Goal: Transaction & Acquisition: Subscribe to service/newsletter

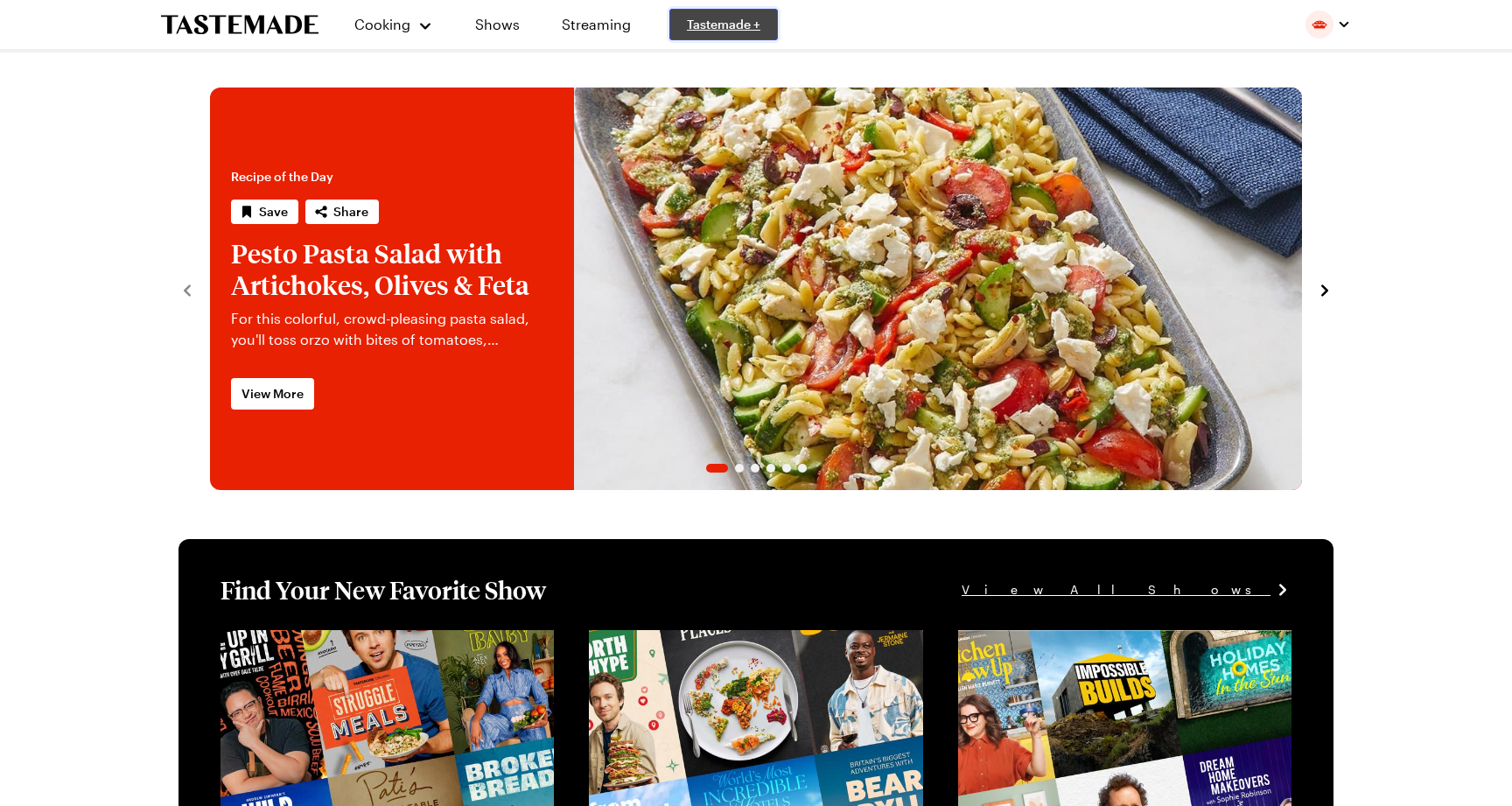
click at [744, 26] on span "Tastemade +" at bounding box center [723, 25] width 73 height 17
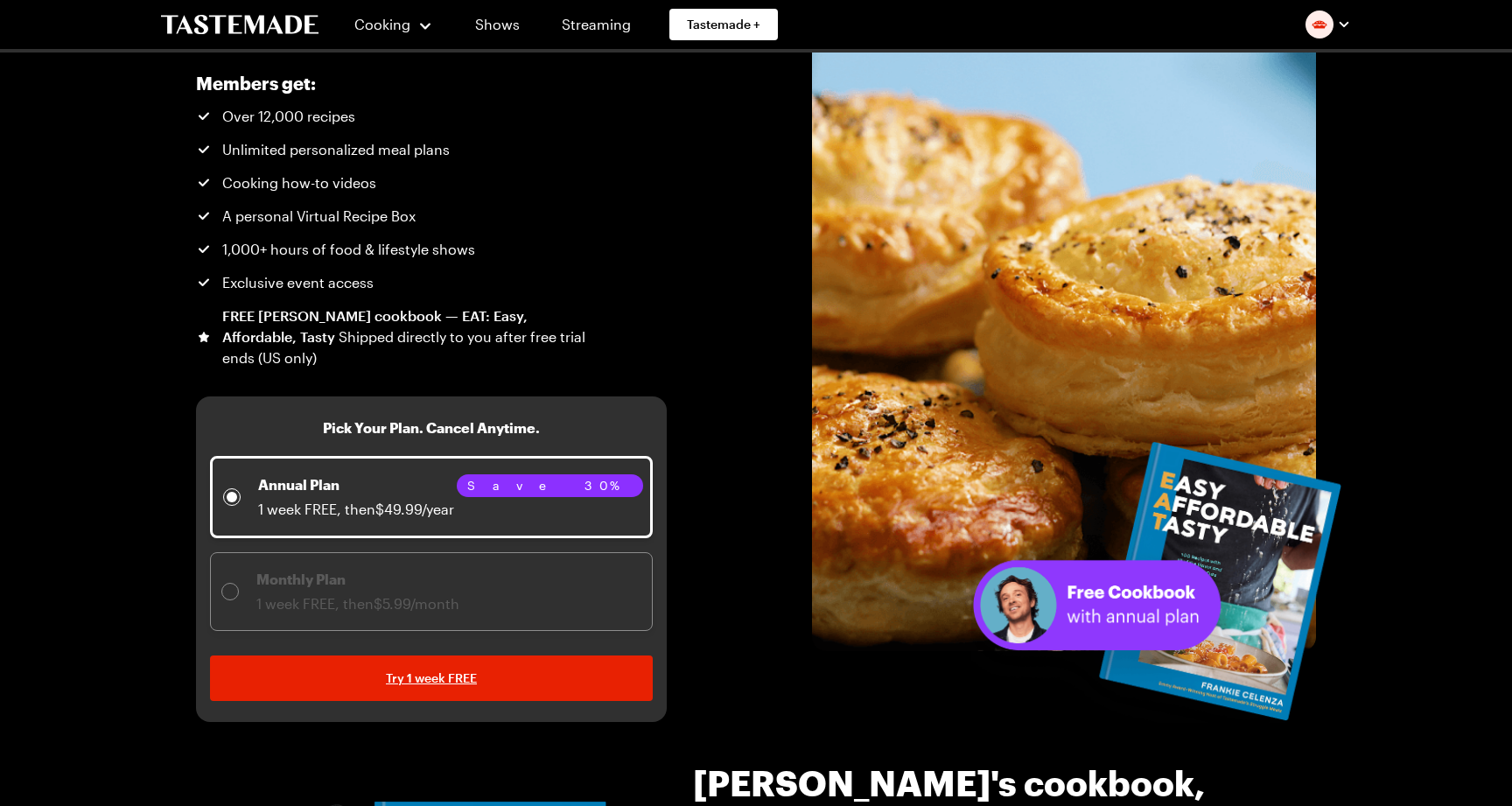
scroll to position [171, 0]
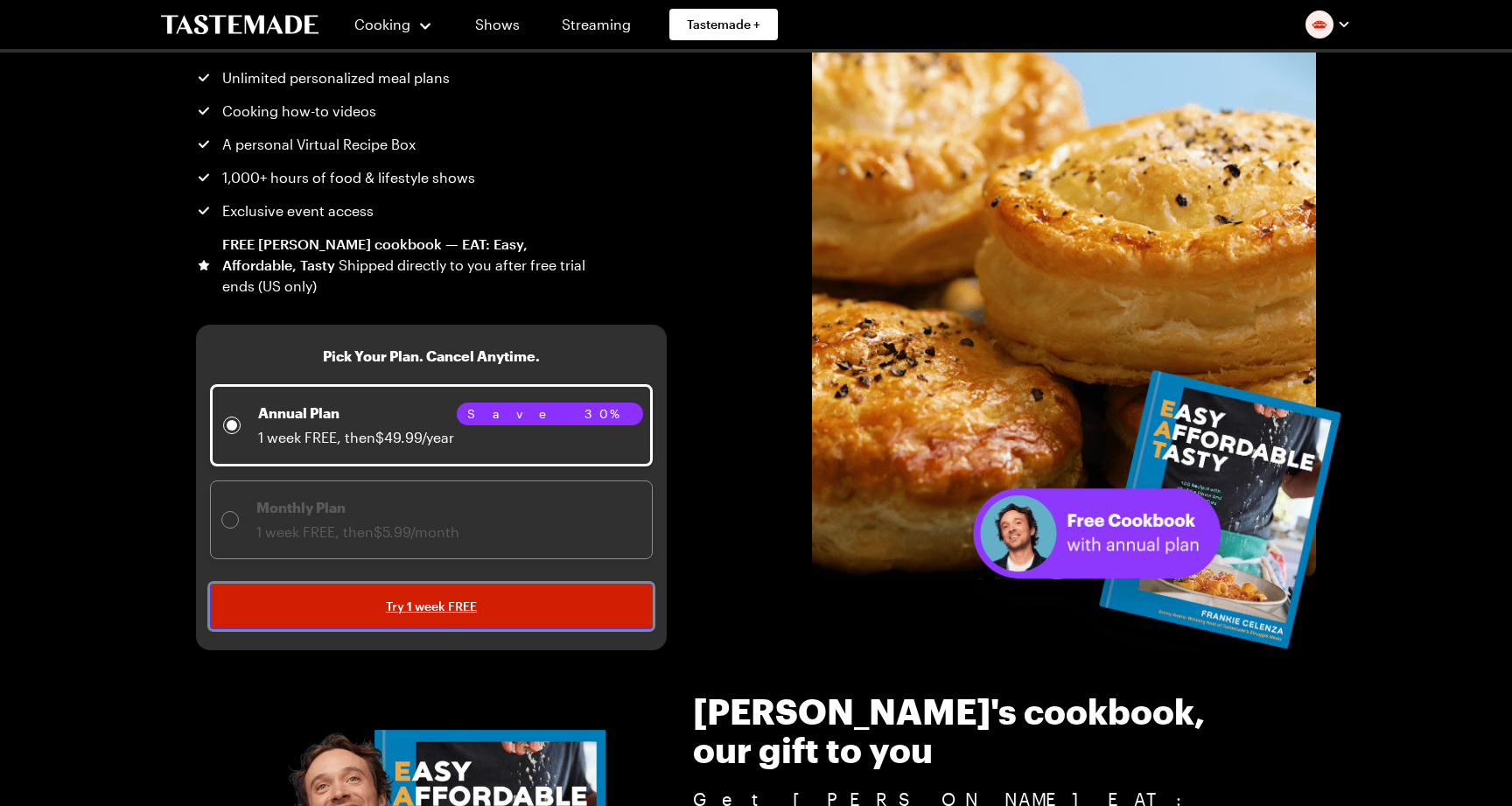
click at [486, 607] on link "Try 1 week FREE" at bounding box center [431, 606] width 443 height 46
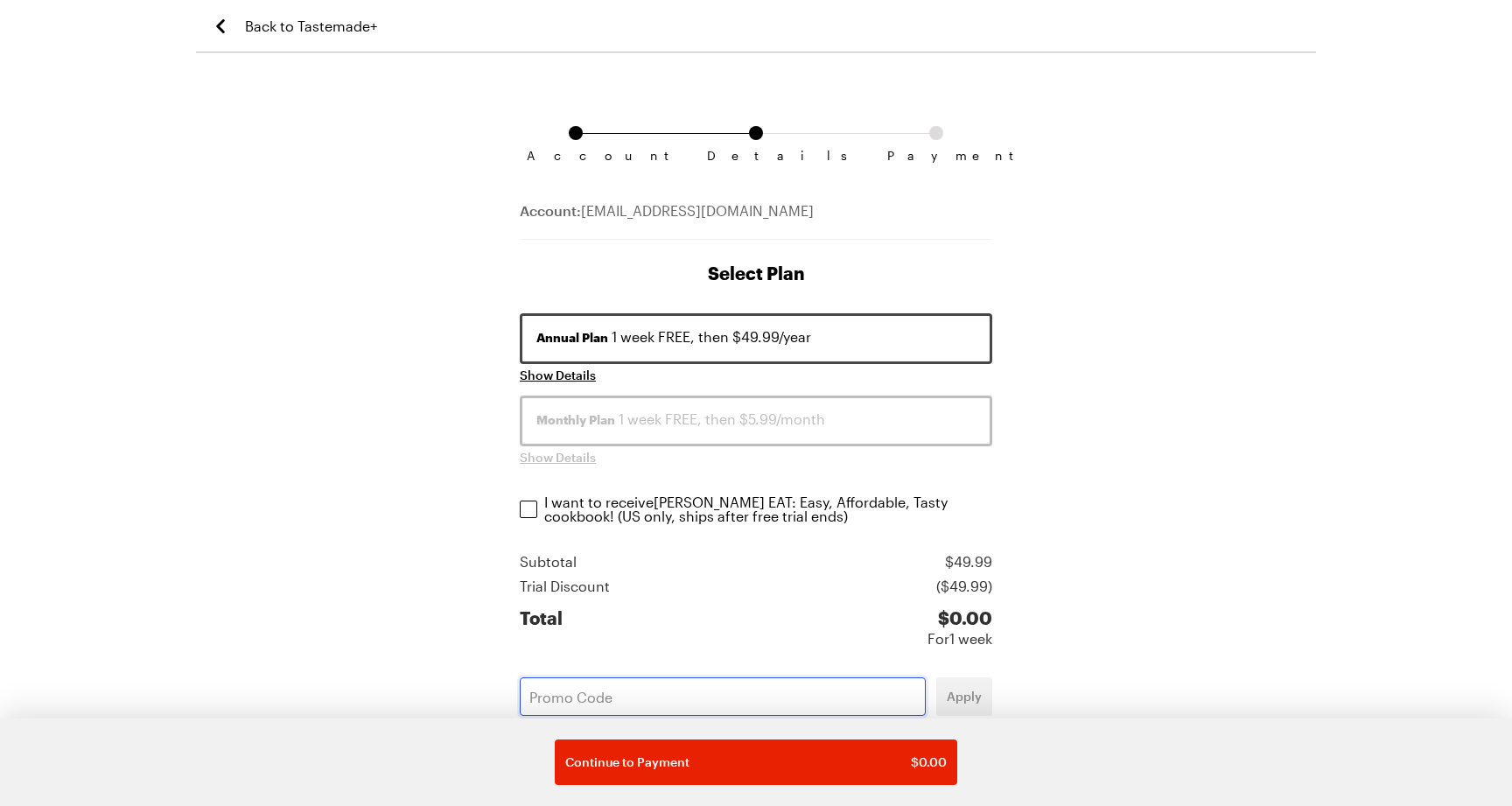
click at [679, 692] on input "text" at bounding box center [722, 696] width 406 height 38
type input "TMPLUSINTERNAL"
click at [967, 693] on span "Apply" at bounding box center [963, 696] width 35 height 17
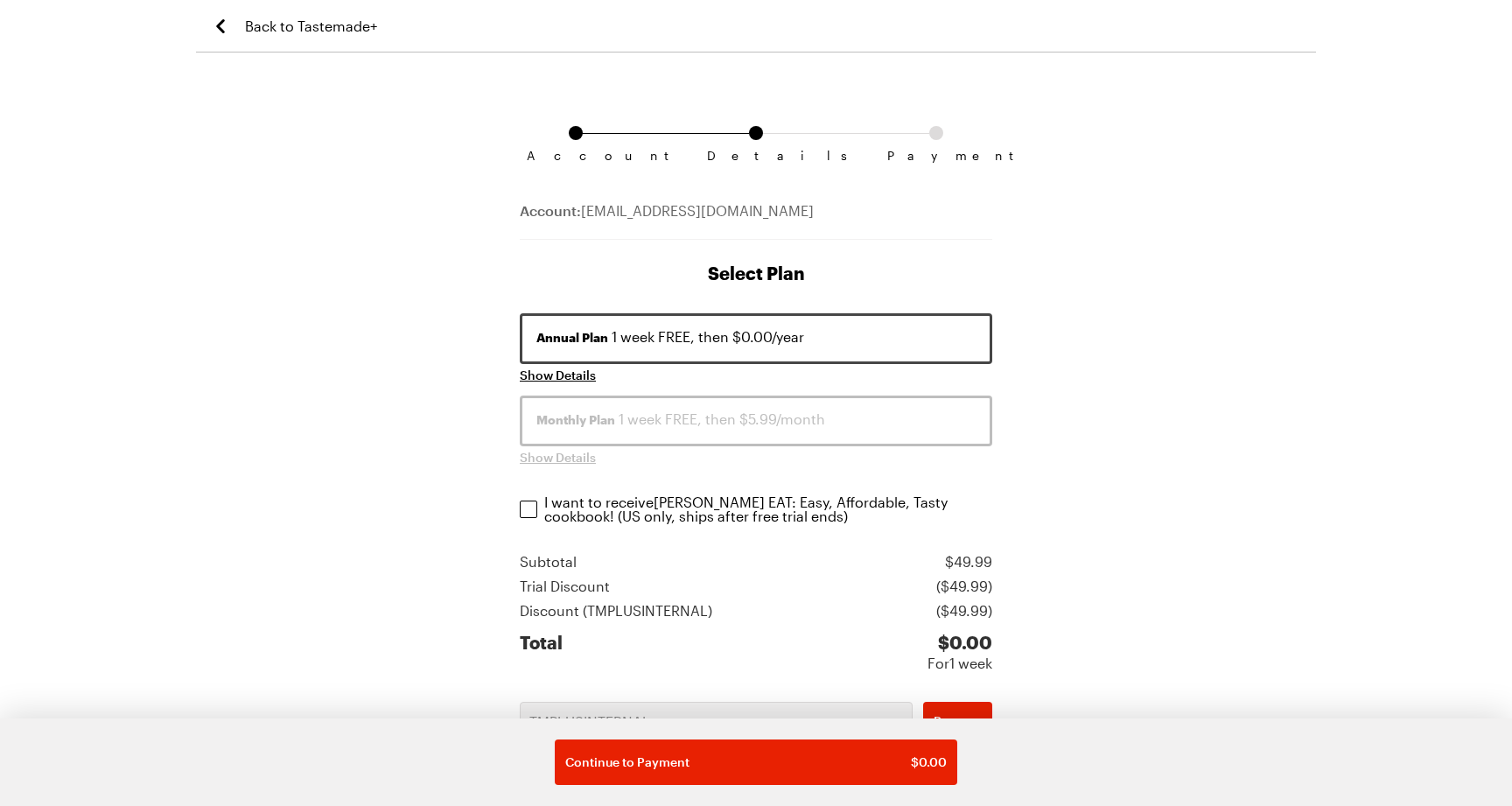
click at [331, 26] on span "Back to Tastemade+" at bounding box center [311, 27] width 132 height 21
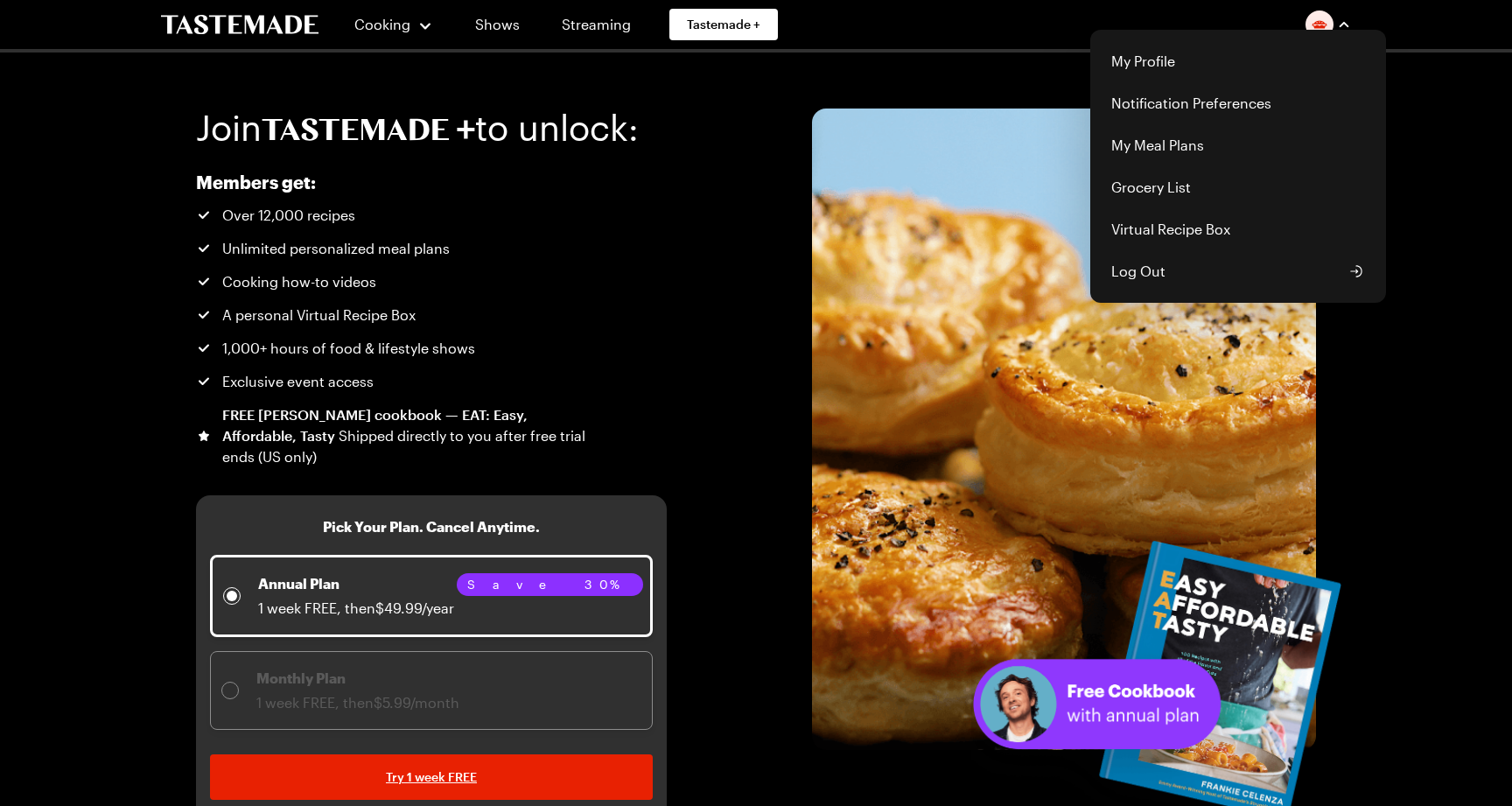
click at [1321, 21] on img "button" at bounding box center [1319, 24] width 28 height 28
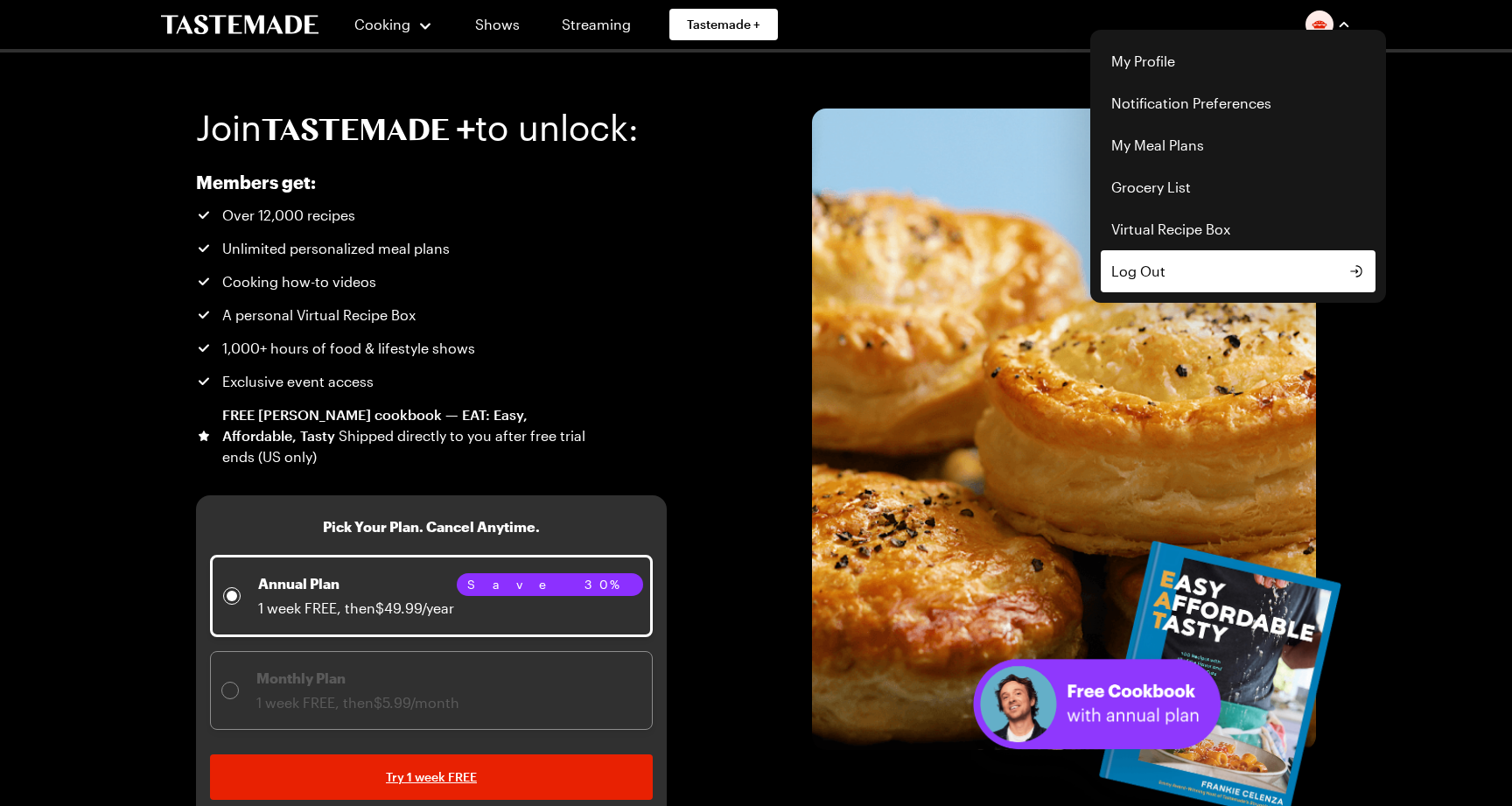
click at [1307, 269] on button "Log Out" at bounding box center [1238, 272] width 274 height 42
